Goal: Find specific page/section: Find specific page/section

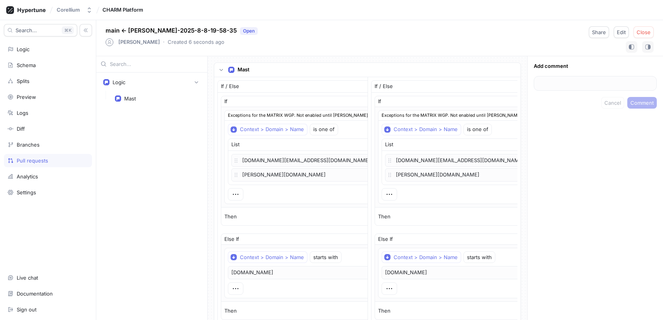
scroll to position [337, 0]
type textarea "x"
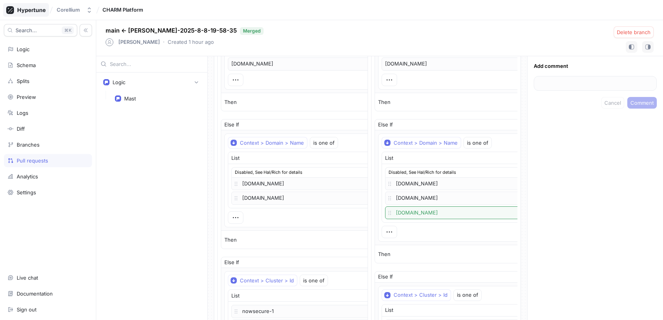
click at [41, 8] on icon at bounding box center [26, 10] width 40 height 8
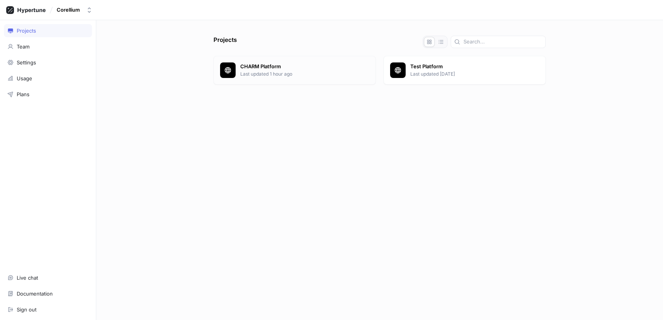
click at [298, 58] on div "CHARM Platform Last updated 1 hour ago" at bounding box center [295, 70] width 162 height 29
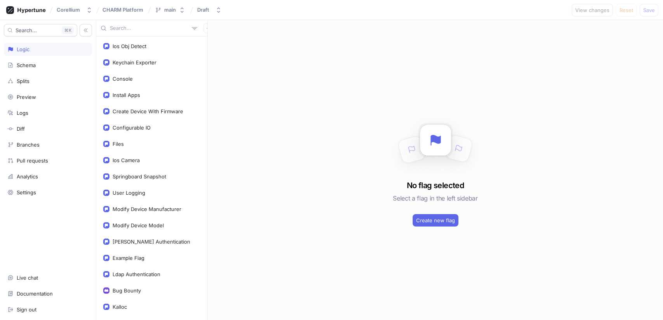
click at [128, 28] on input "text" at bounding box center [149, 28] width 79 height 8
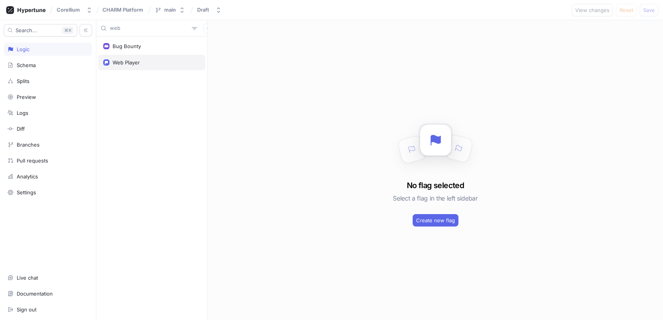
type input "web"
click at [130, 63] on div "Web Player" at bounding box center [126, 62] width 27 height 6
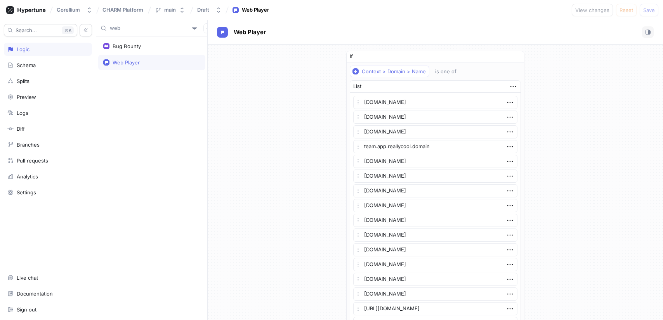
type textarea "x"
